Goal: Check status

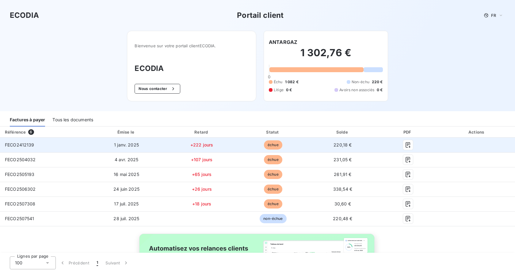
click at [20, 143] on span "FECO2412139" at bounding box center [19, 144] width 29 height 5
drag, startPoint x: 70, startPoint y: 143, endPoint x: 119, endPoint y: 143, distance: 49.1
click at [71, 143] on td "FECO2412139" at bounding box center [43, 144] width 87 height 15
click at [405, 144] on icon "button" at bounding box center [408, 145] width 6 height 6
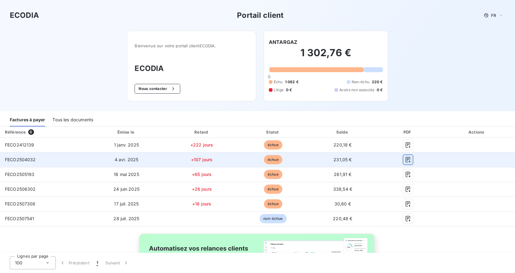
click at [405, 160] on icon "button" at bounding box center [408, 159] width 6 height 6
drag, startPoint x: 4, startPoint y: 160, endPoint x: 36, endPoint y: 161, distance: 31.6
click at [36, 161] on td "FECO2504032" at bounding box center [43, 159] width 87 height 15
copy span "FECO2504032"
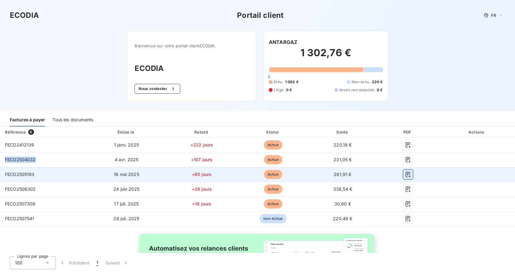
click at [407, 174] on icon "button" at bounding box center [408, 174] width 6 height 6
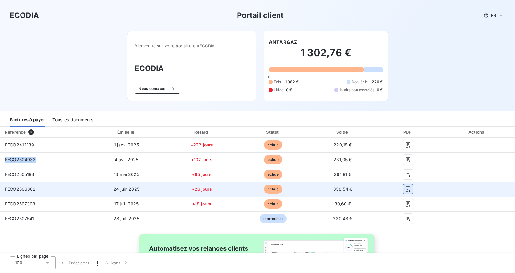
click at [406, 188] on icon "button" at bounding box center [408, 189] width 5 height 6
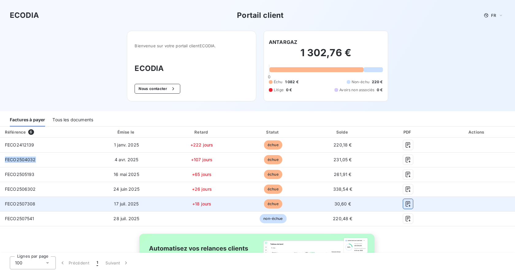
click at [406, 206] on icon "button" at bounding box center [408, 204] width 5 height 6
click at [406, 202] on icon "button" at bounding box center [408, 204] width 5 height 6
drag, startPoint x: 35, startPoint y: 204, endPoint x: 2, endPoint y: 204, distance: 32.8
click at [2, 204] on td "FECO2507308" at bounding box center [43, 203] width 87 height 15
copy span "FECO2507308"
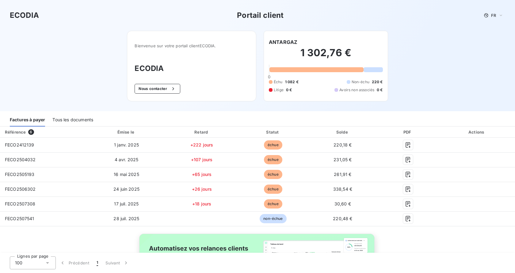
click at [52, 226] on table "Référence 6 Émise le Retard Statut Solde PDF Actions FECO2412139 [DATE] +222 jo…" at bounding box center [257, 176] width 515 height 100
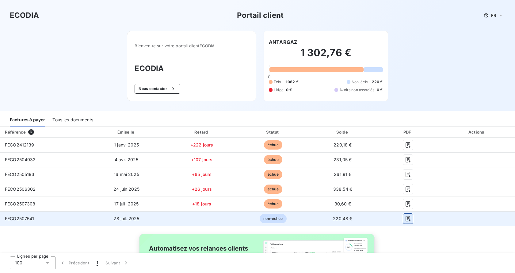
click at [406, 219] on icon "button" at bounding box center [408, 218] width 6 height 6
drag, startPoint x: 37, startPoint y: 219, endPoint x: 0, endPoint y: 225, distance: 37.3
click at [0, 225] on td "FECO2507541" at bounding box center [43, 218] width 87 height 15
copy span "FECO2507541"
